Goal: Find specific page/section: Find specific page/section

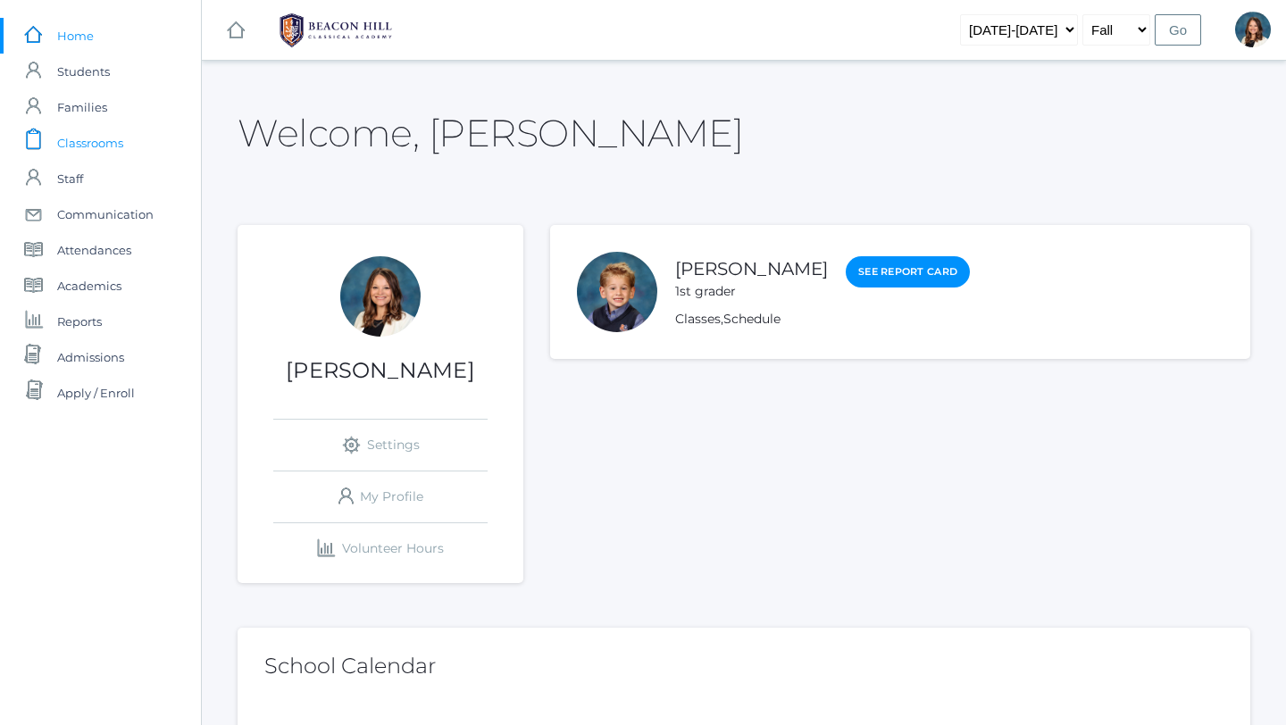
click at [93, 144] on span "Classrooms" at bounding box center [90, 143] width 66 height 36
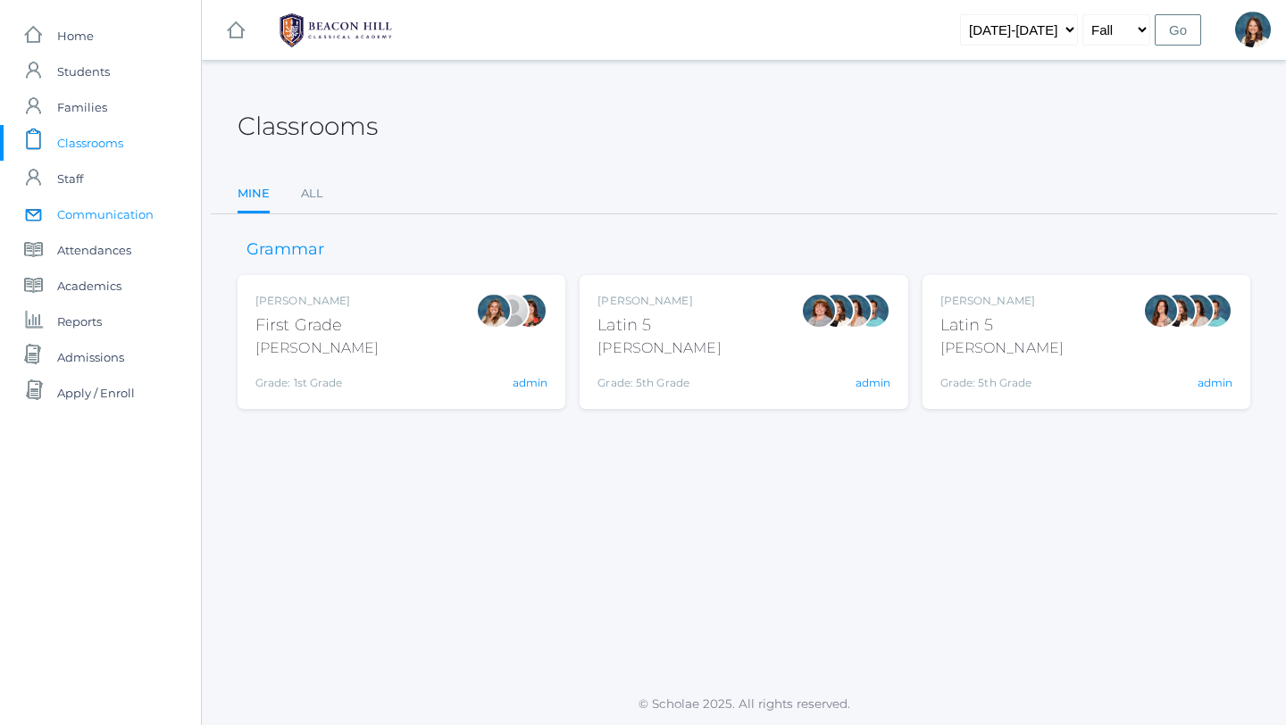
click at [152, 208] on span "Communication" at bounding box center [105, 214] width 96 height 36
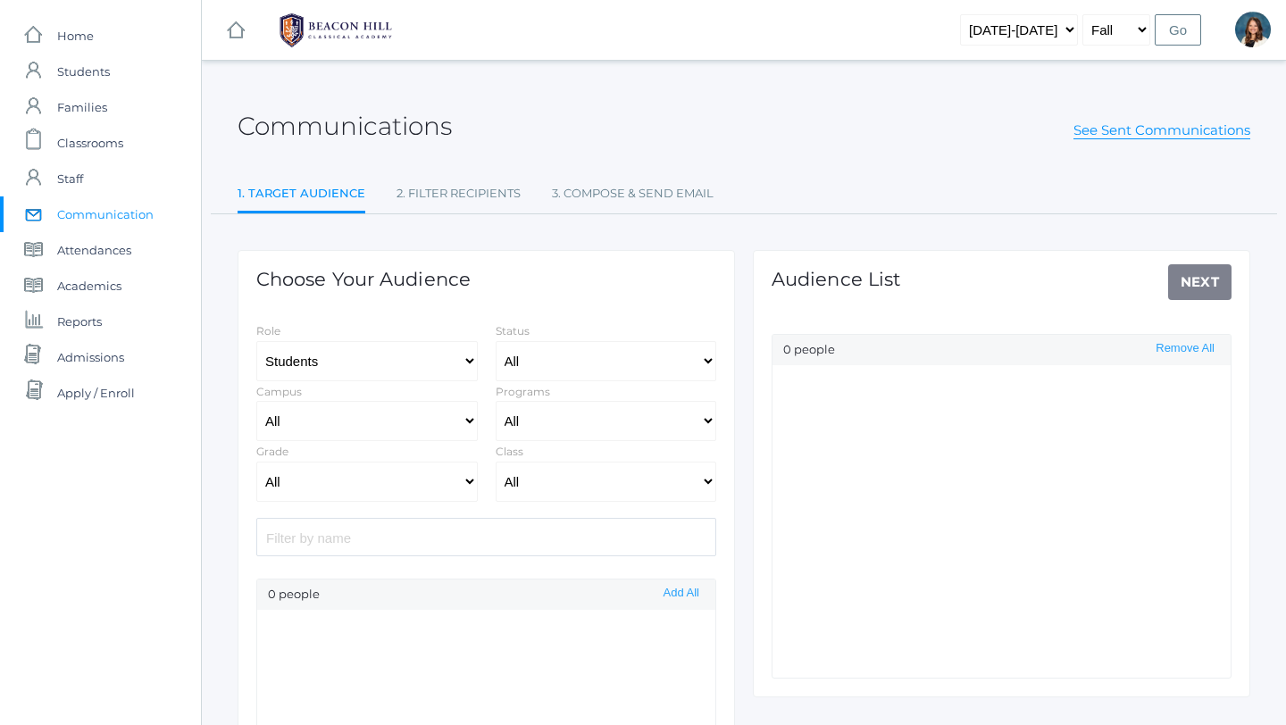
select select "Enrolled"
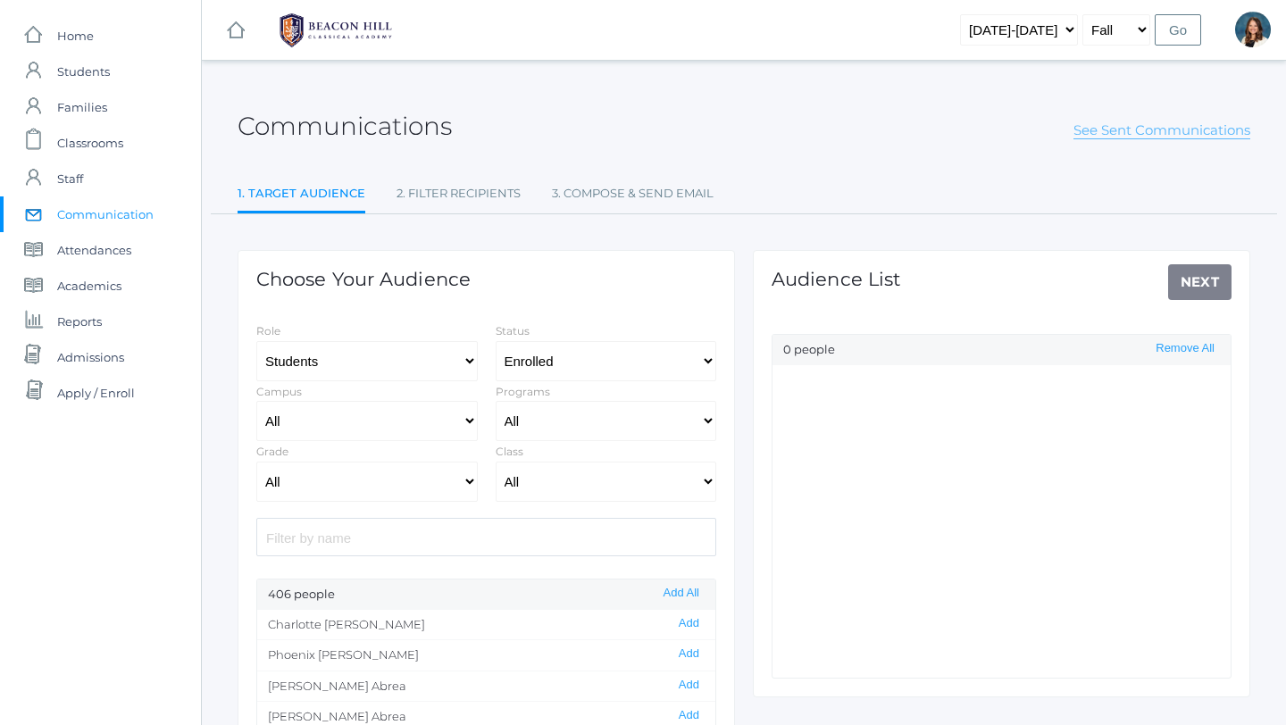
click at [1133, 130] on link "See Sent Communications" at bounding box center [1162, 130] width 177 height 18
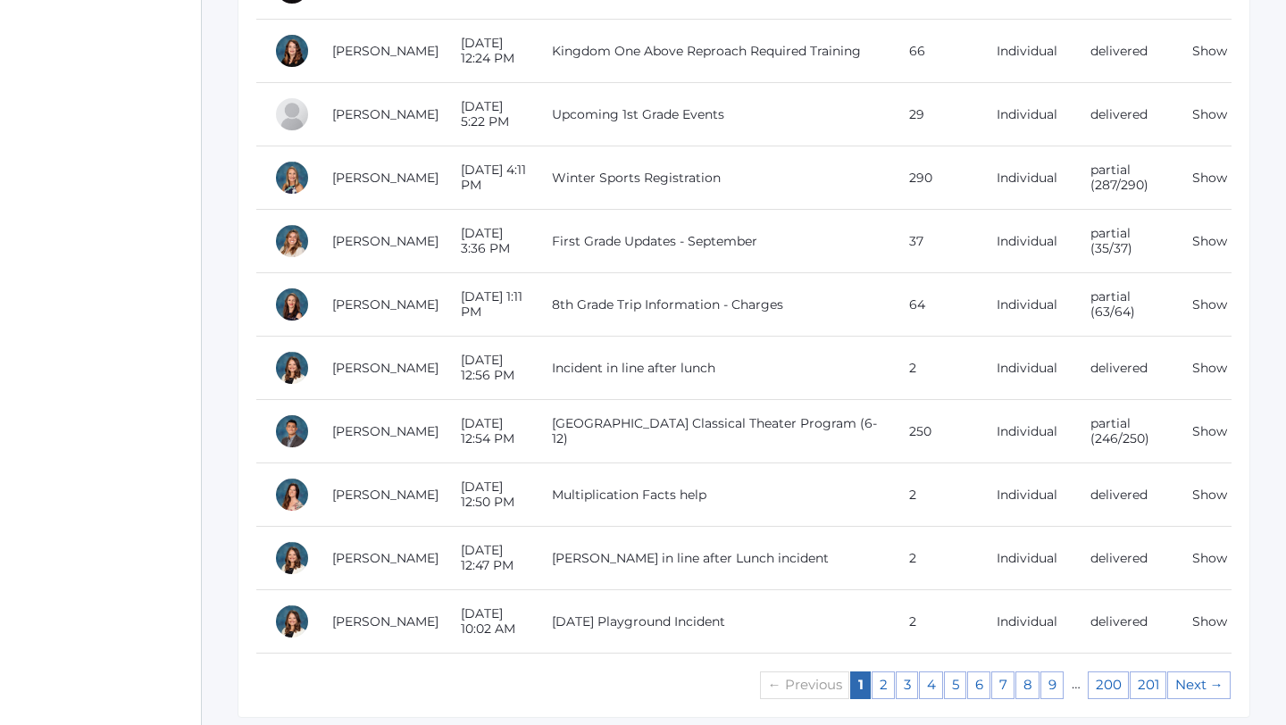
scroll to position [1598, 0]
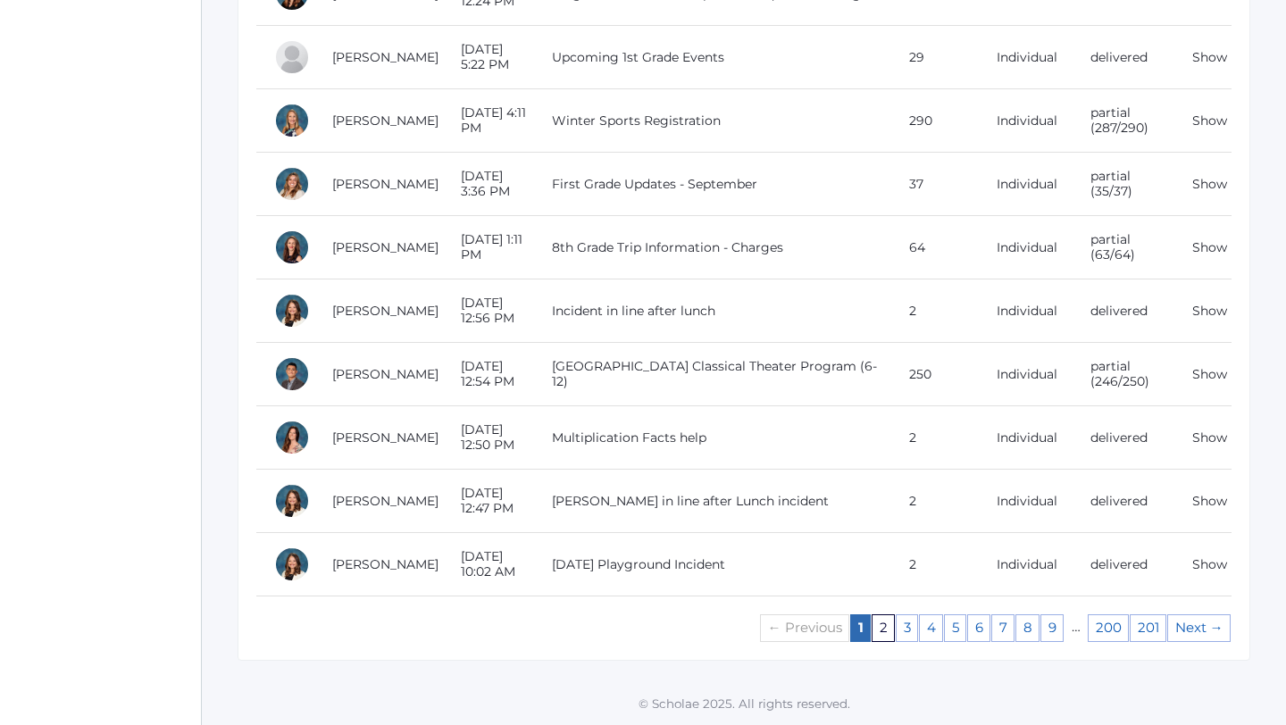
click at [883, 631] on link "2" at bounding box center [883, 629] width 23 height 28
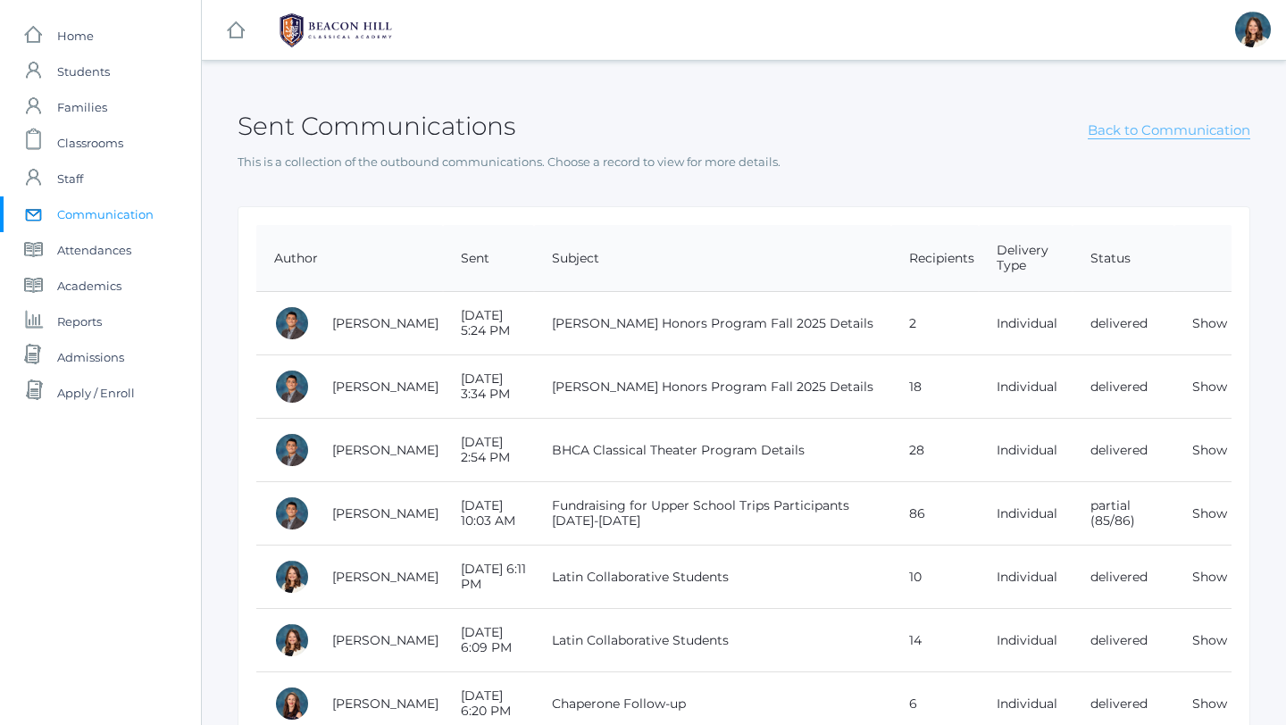
click at [1181, 131] on link "Back to Communication" at bounding box center [1169, 130] width 163 height 18
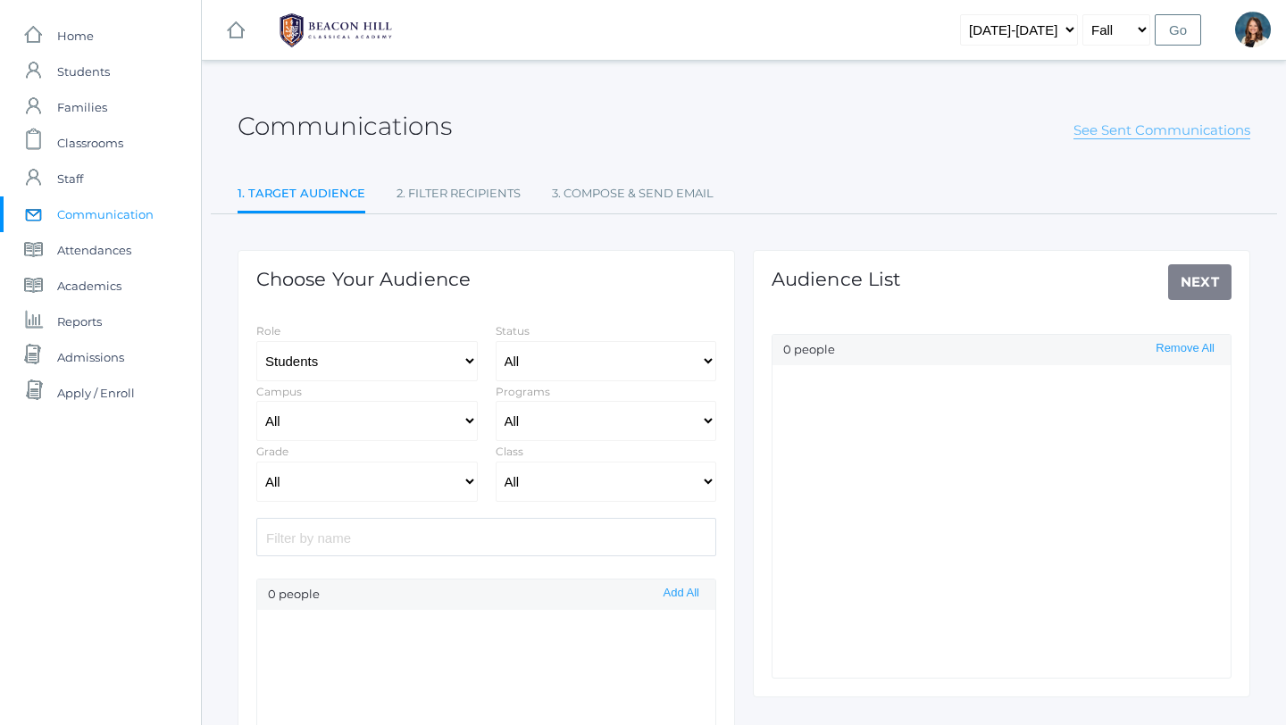
click at [1151, 125] on link "See Sent Communications" at bounding box center [1162, 130] width 177 height 18
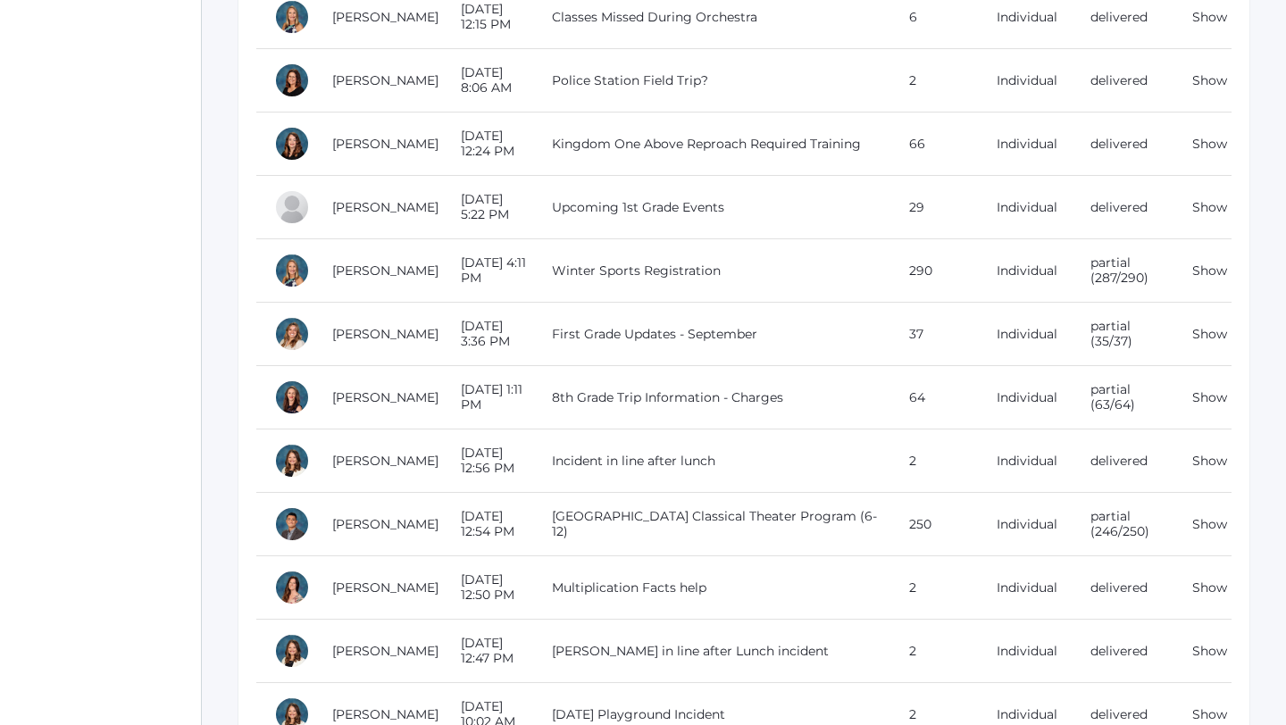
scroll to position [1598, 0]
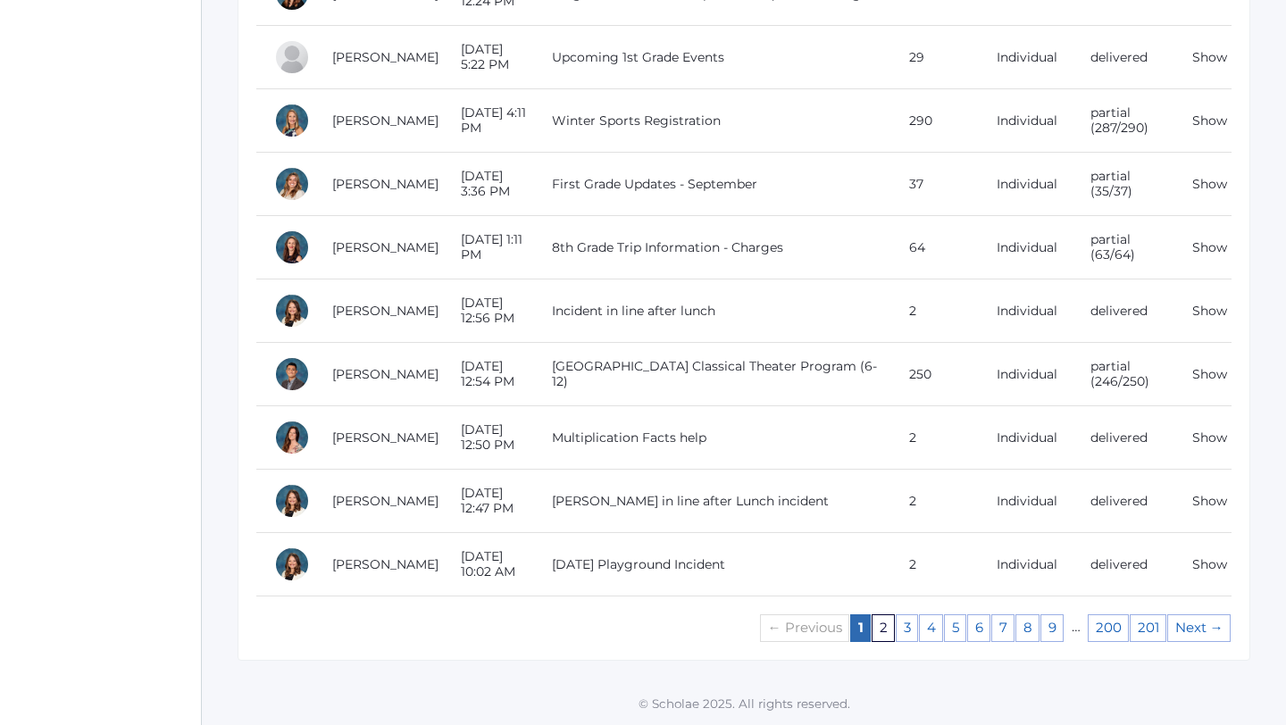
click at [880, 628] on link "2" at bounding box center [883, 629] width 23 height 28
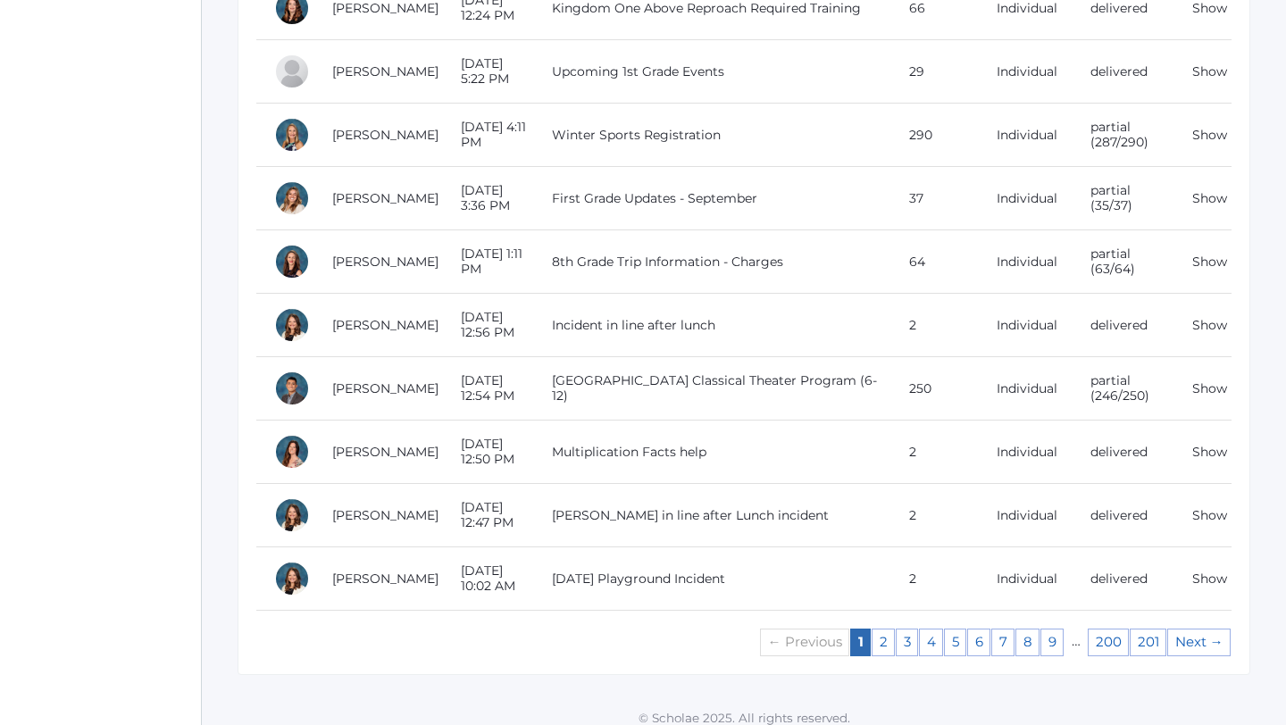
scroll to position [1598, 0]
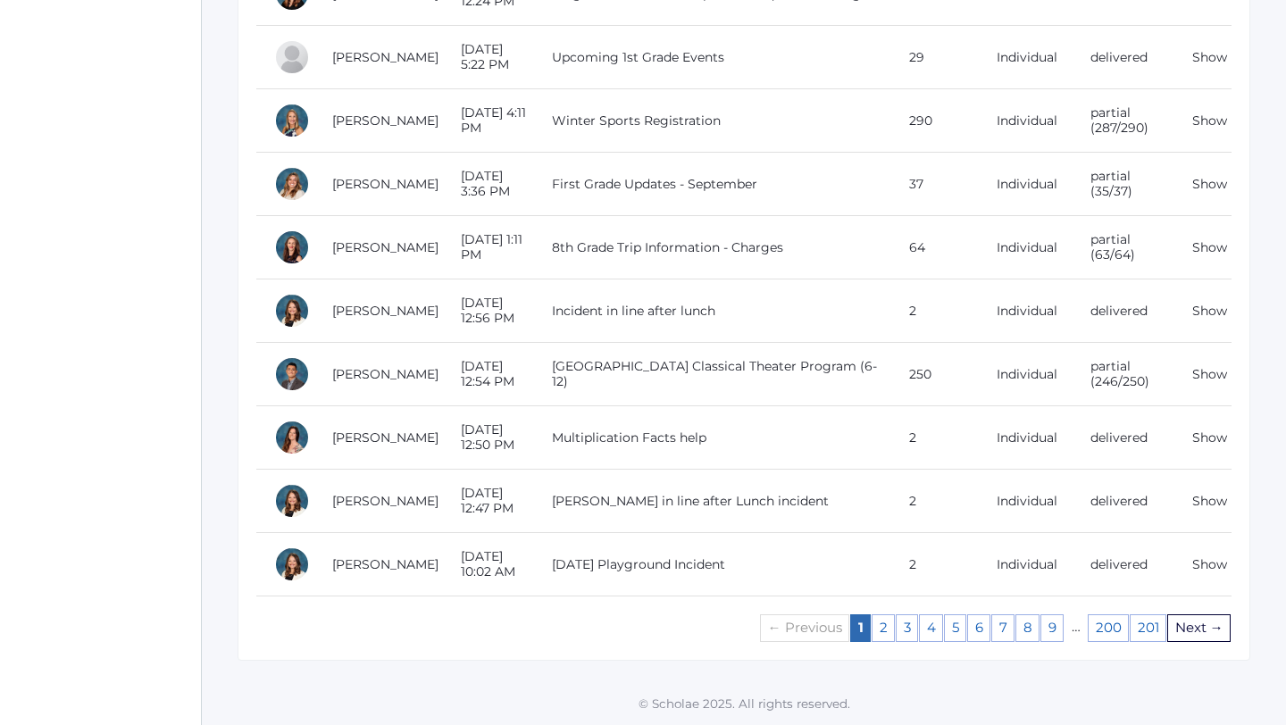
click at [1200, 627] on link "Next →" at bounding box center [1198, 629] width 63 height 28
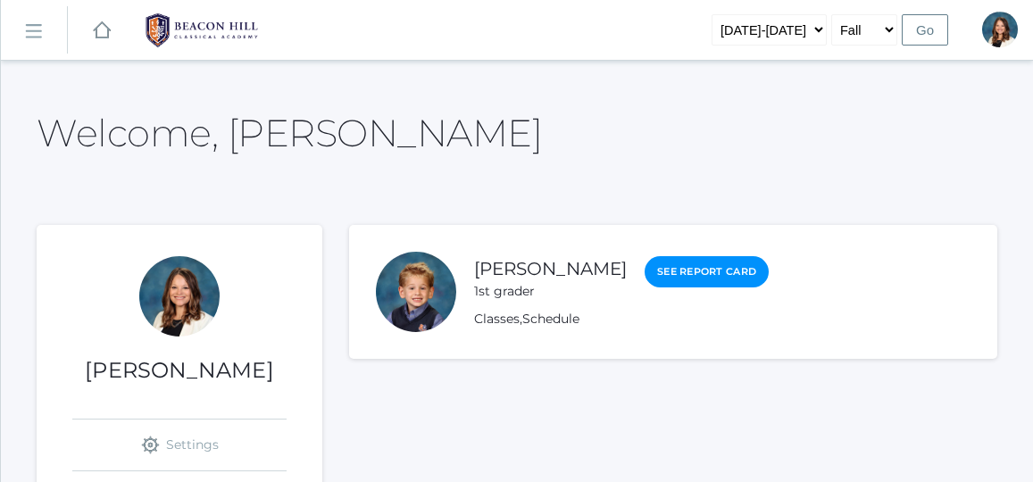
click at [38, 33] on rect at bounding box center [33, 32] width 29 height 29
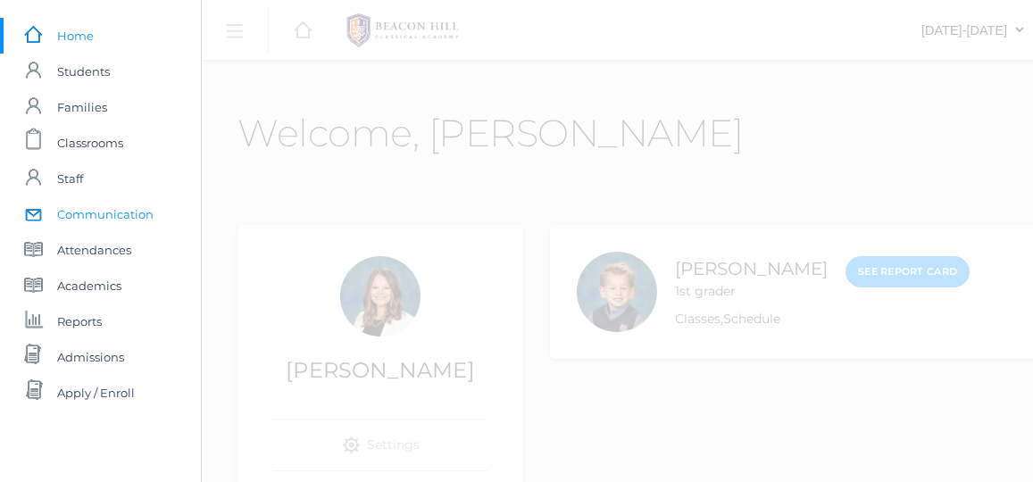
click at [70, 213] on span "Communication" at bounding box center [105, 214] width 96 height 36
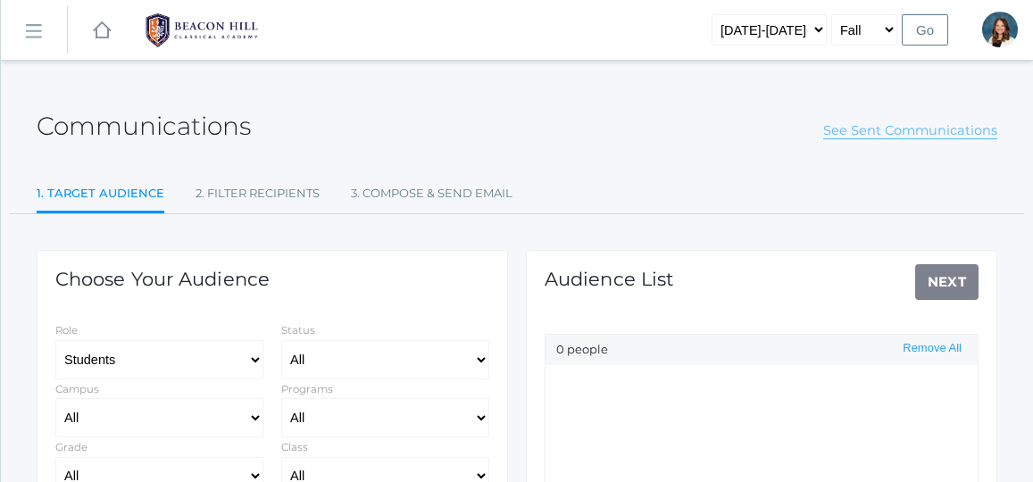
click at [882, 125] on link "See Sent Communications" at bounding box center [911, 130] width 174 height 17
select select "Enrolled"
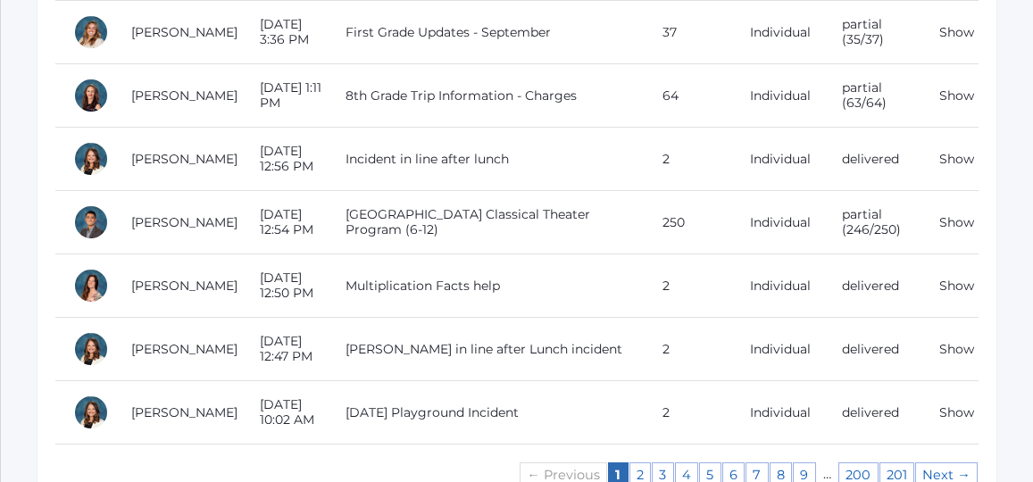
scroll to position [1848, 0]
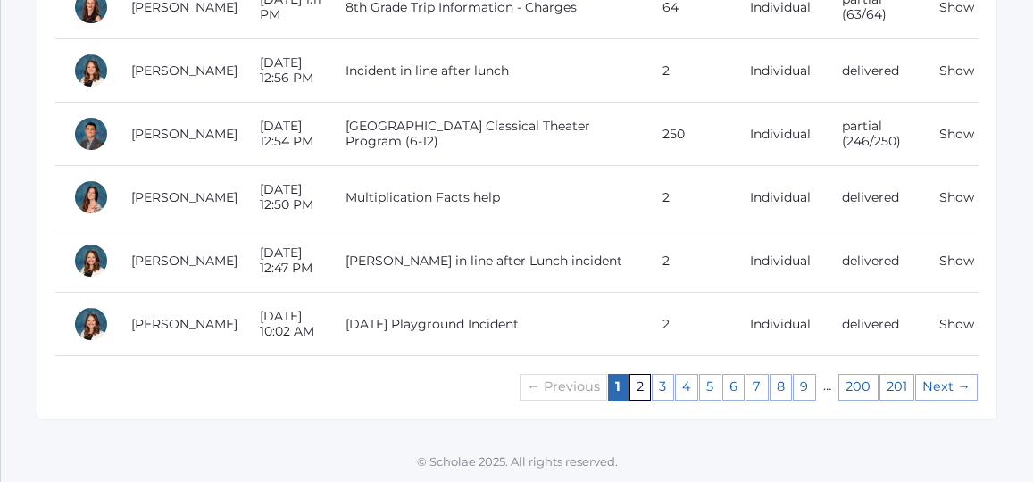
click at [647, 382] on link "2" at bounding box center [641, 387] width 22 height 27
